Goal: Navigation & Orientation: Find specific page/section

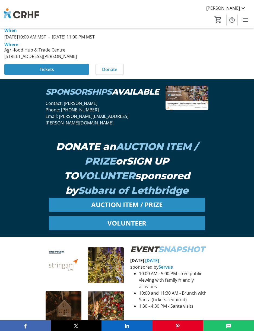
scroll to position [217, 0]
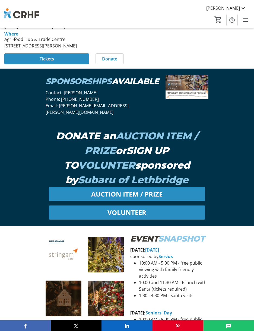
click at [53, 86] on em "SPONSORSHIPS" at bounding box center [79, 81] width 66 height 10
click at [165, 99] on img at bounding box center [186, 87] width 43 height 24
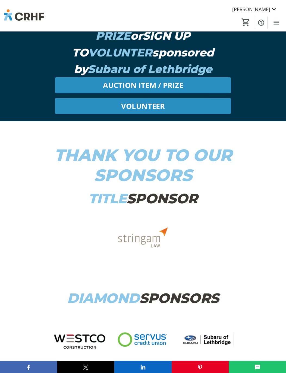
scroll to position [3472, 0]
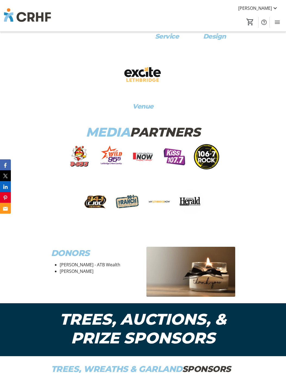
drag, startPoint x: 219, startPoint y: 0, endPoint x: 43, endPoint y: 122, distance: 214.2
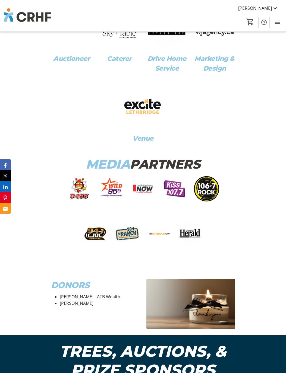
scroll to position [3318, 0]
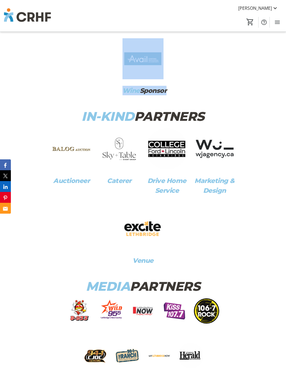
drag, startPoint x: 54, startPoint y: 164, endPoint x: 202, endPoint y: 149, distance: 148.8
click at [202, 149] on div "THANK YOU TO OUR SPONSORS TITLE SPONSOR DIAMOND SPONSORS Community Sponsor Fami…" at bounding box center [143, 28] width 184 height 718
copy div "THANK YOU TO OUR SPONSORS TITLE SPONSOR DIAMOND SPONSORS Community Sponsor Fami…"
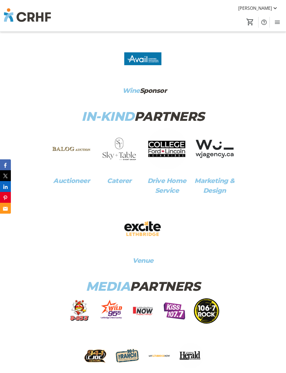
click at [228, 124] on p "IN-KIND PARTNERS" at bounding box center [143, 116] width 184 height 15
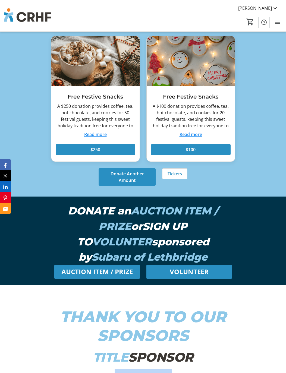
scroll to position [2851, 0]
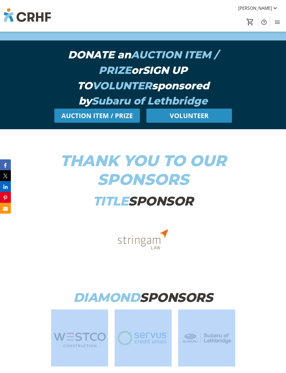
drag, startPoint x: 79, startPoint y: 164, endPoint x: 59, endPoint y: 328, distance: 165.3
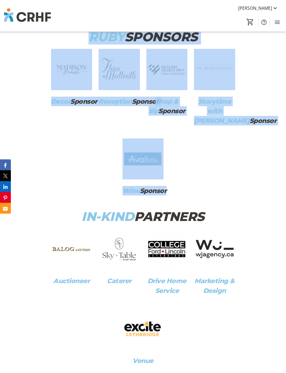
scroll to position [3340, 0]
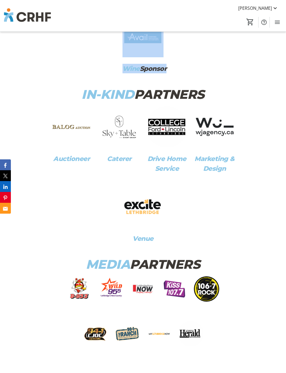
click at [39, 143] on div "THANK YOU TO OUR SPONSORS TITLE SPONSOR DIAMOND SPONSORS Community Sponsor Fami…" at bounding box center [143, 6] width 286 height 731
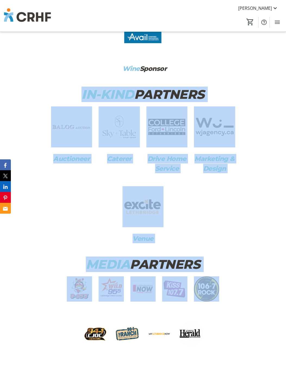
drag, startPoint x: 67, startPoint y: 143, endPoint x: 210, endPoint y: 340, distance: 243.2
click at [210, 331] on div "THANK YOU TO OUR SPONSORS TITLE SPONSOR DIAMOND SPONSORS Community Sponsor Fami…" at bounding box center [143, 6] width 184 height 718
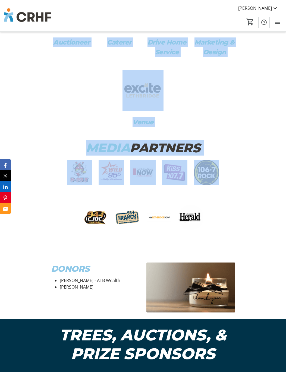
scroll to position [3462, 0]
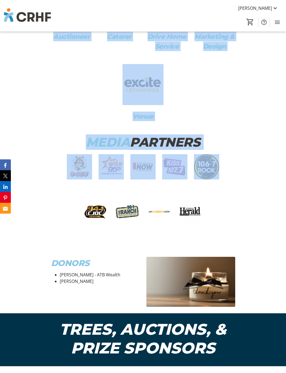
click at [226, 244] on div at bounding box center [143, 199] width 190 height 90
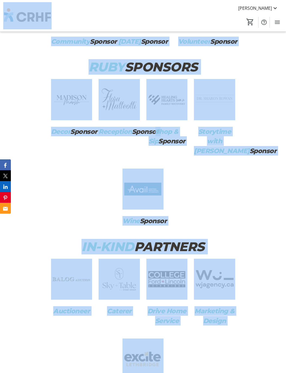
scroll to position [3122, 0]
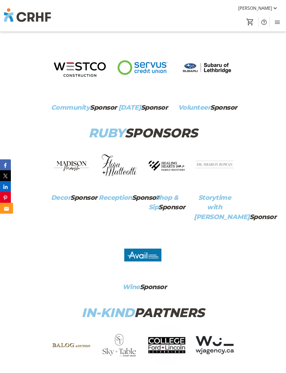
drag, startPoint x: 61, startPoint y: 45, endPoint x: 0, endPoint y: 210, distance: 176.2
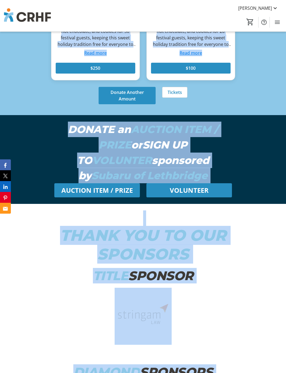
scroll to position [2751, 0]
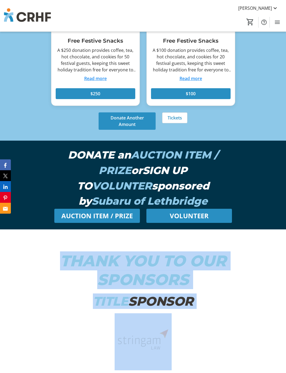
drag, startPoint x: 151, startPoint y: 191, endPoint x: 62, endPoint y: 275, distance: 122.4
copy div "THANK YOU TO OUR SPONSORS TITLE SPONSOR DIAMOND SPONSORS Community Sponsor Fami…"
click at [52, 286] on p "THANK YOU TO OUR SPONSORS" at bounding box center [143, 270] width 184 height 38
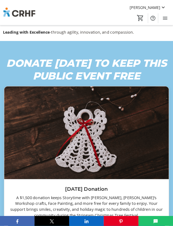
scroll to position [3117, 0]
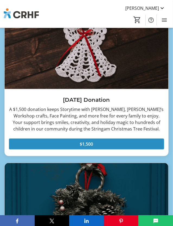
drag, startPoint x: 245, startPoint y: 0, endPoint x: 48, endPoint y: 14, distance: 197.7
click at [48, 14] on div "Anita Nielson Home Donations Tickets 0" at bounding box center [86, 14] width 173 height 28
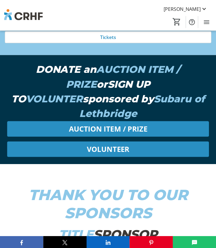
scroll to position [4375, 0]
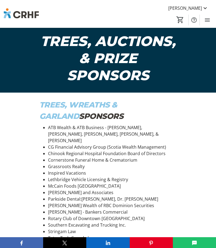
drag, startPoint x: 187, startPoint y: 0, endPoint x: 40, endPoint y: 53, distance: 156.1
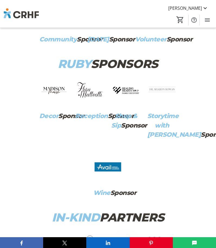
scroll to position [3887, 0]
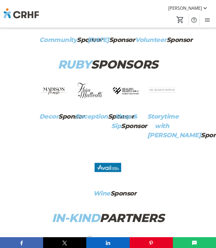
click at [123, 106] on img at bounding box center [126, 91] width 30 height 30
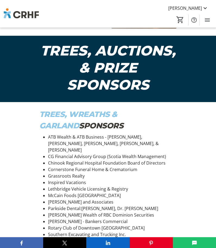
scroll to position [4294, 0]
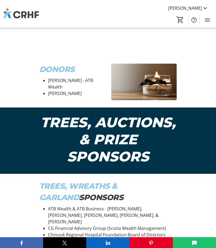
click at [120, 31] on img at bounding box center [119, 22] width 17 height 17
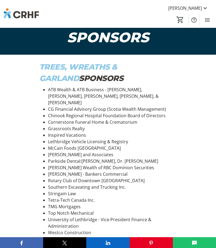
scroll to position [4375, 0]
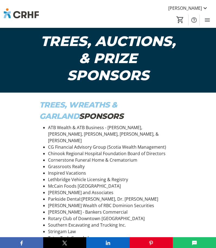
click at [188, 12] on div "Anita Nielson Home Donations Tickets 0" at bounding box center [108, 14] width 216 height 28
click at [187, 10] on span "Anita Nielson" at bounding box center [185, 8] width 34 height 7
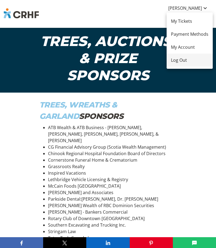
click at [183, 61] on span "Log Out" at bounding box center [189, 60] width 37 height 7
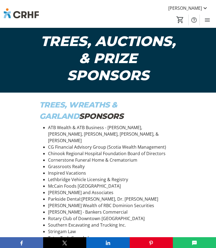
scroll to position [1, 0]
